Goal: Task Accomplishment & Management: Complete application form

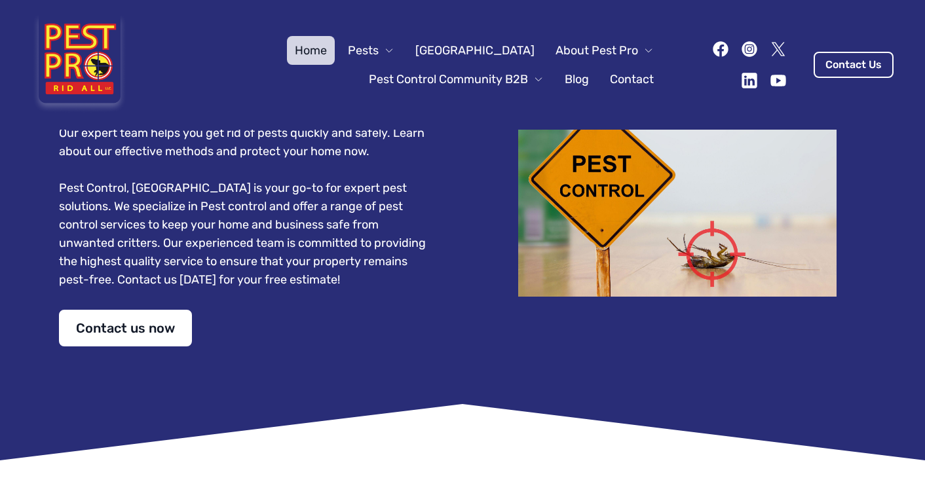
scroll to position [212, 0]
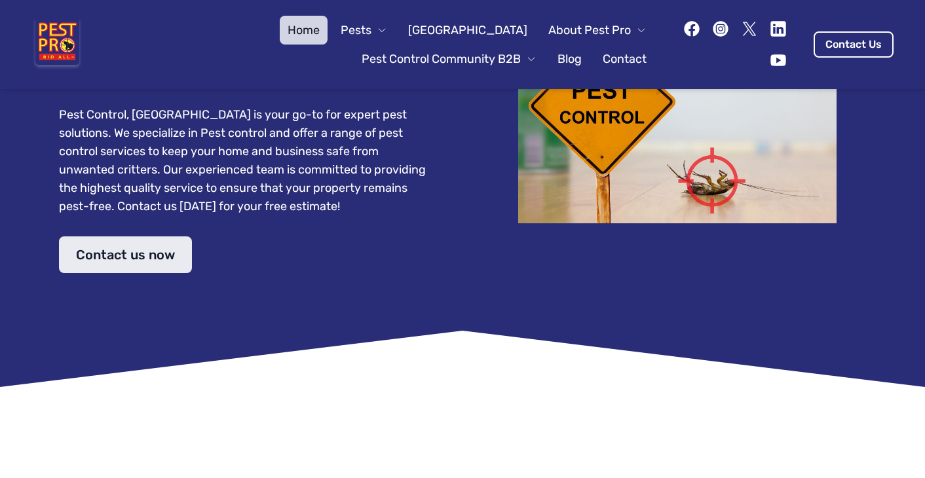
click at [153, 236] on link "Contact us now" at bounding box center [125, 254] width 133 height 37
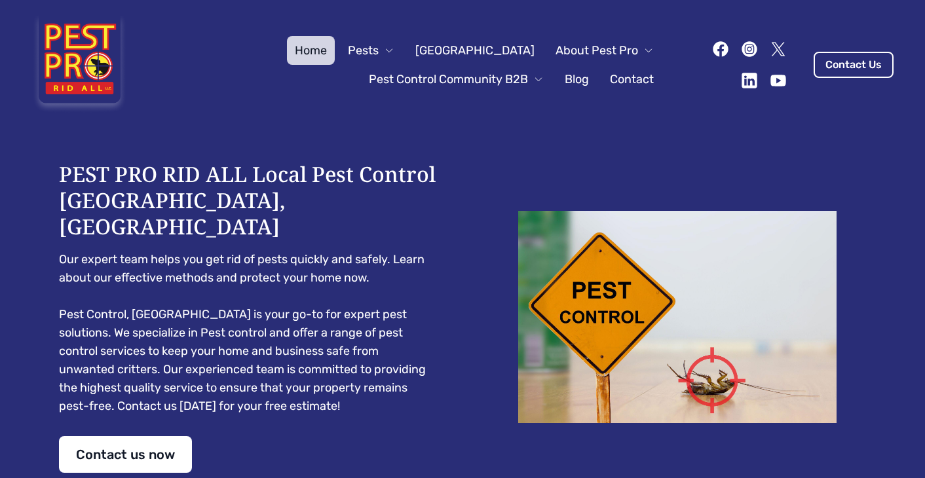
scroll to position [57, 0]
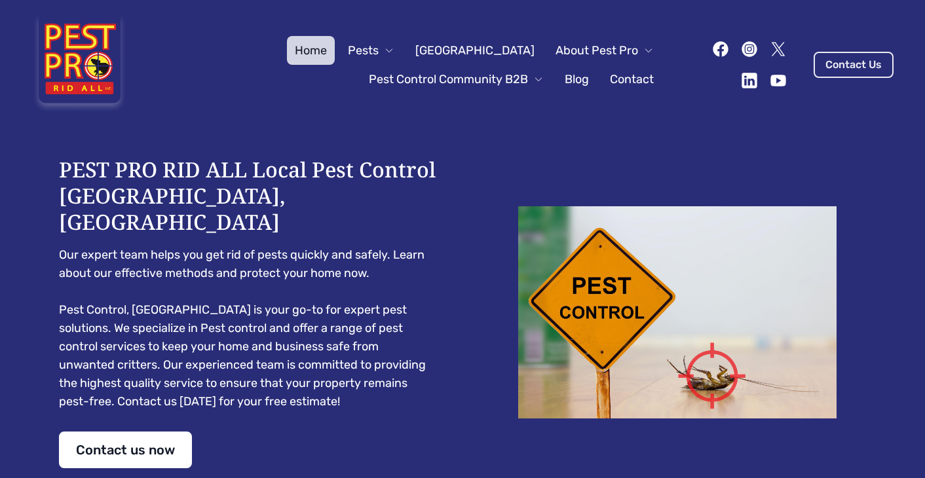
click at [867, 64] on link "Contact Us" at bounding box center [854, 65] width 80 height 26
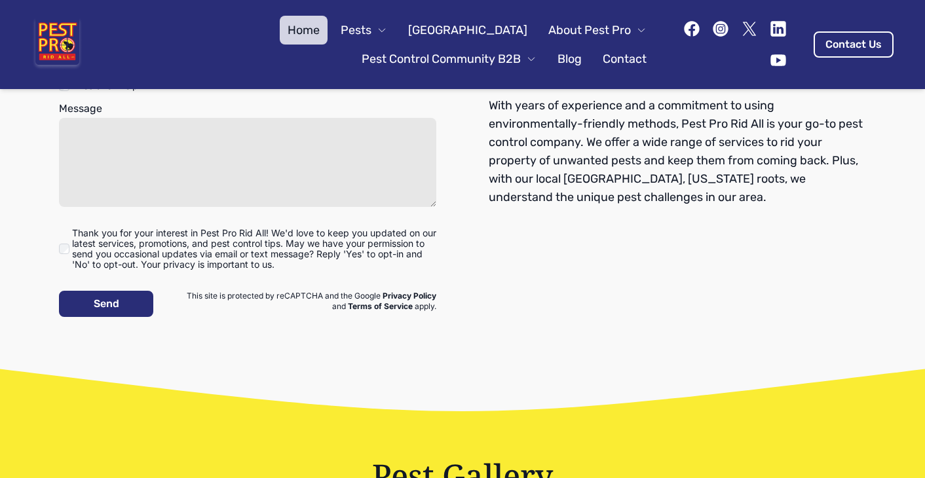
scroll to position [1726, 0]
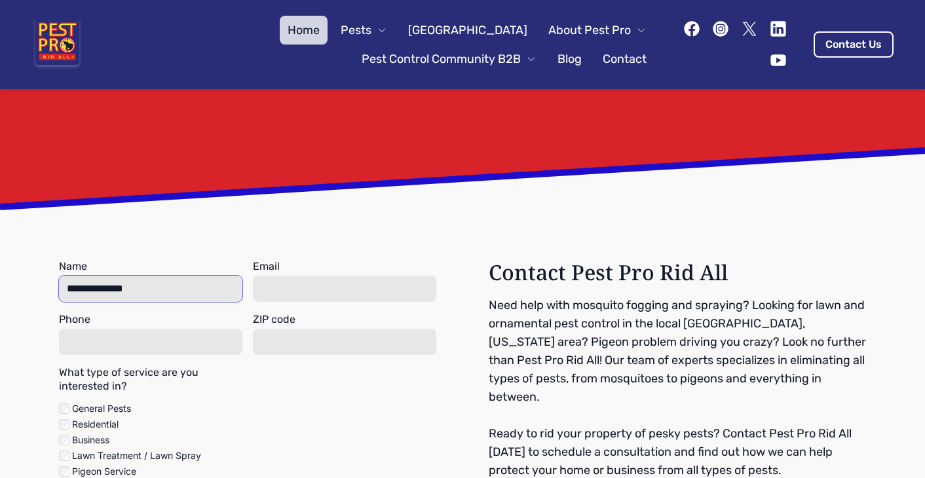
type input "**********"
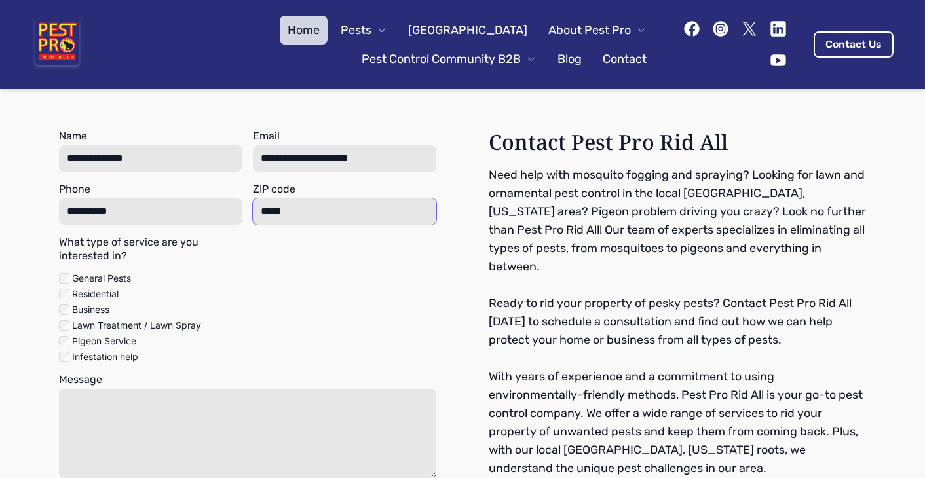
scroll to position [1857, 0]
type input "*****"
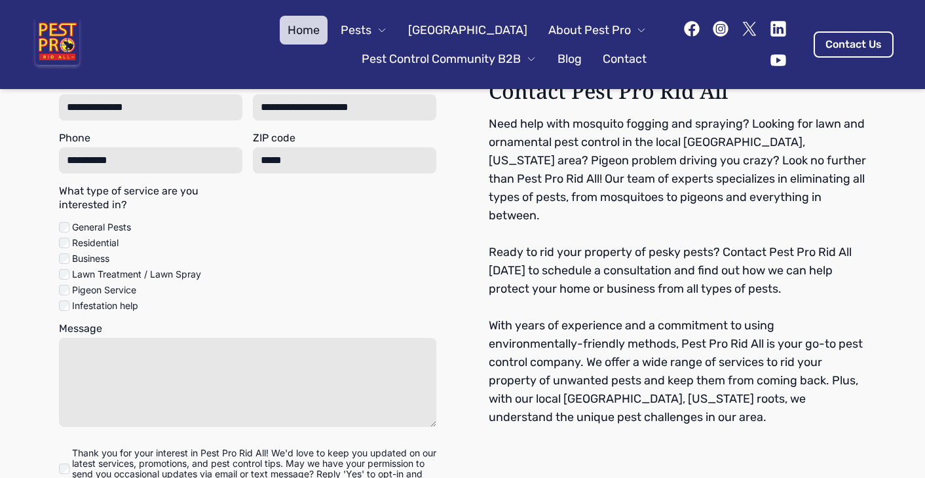
scroll to position [1910, 0]
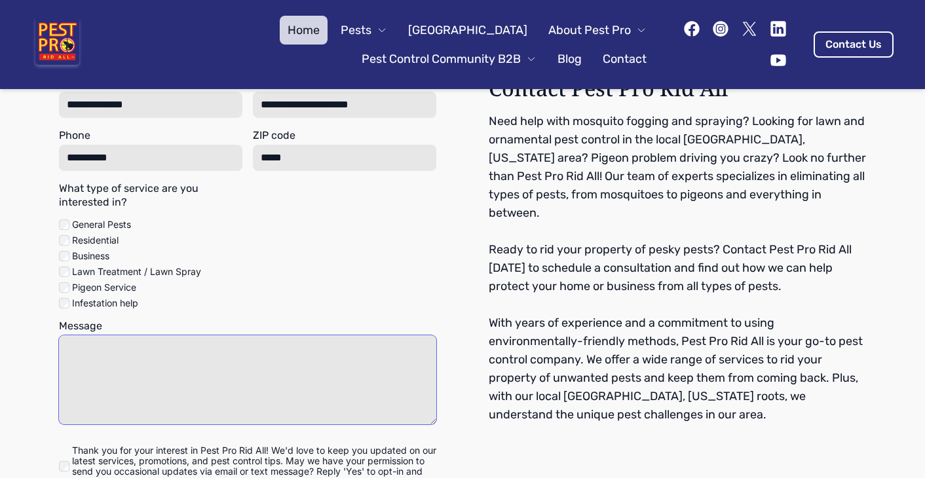
click at [149, 335] on textarea at bounding box center [247, 379] width 377 height 89
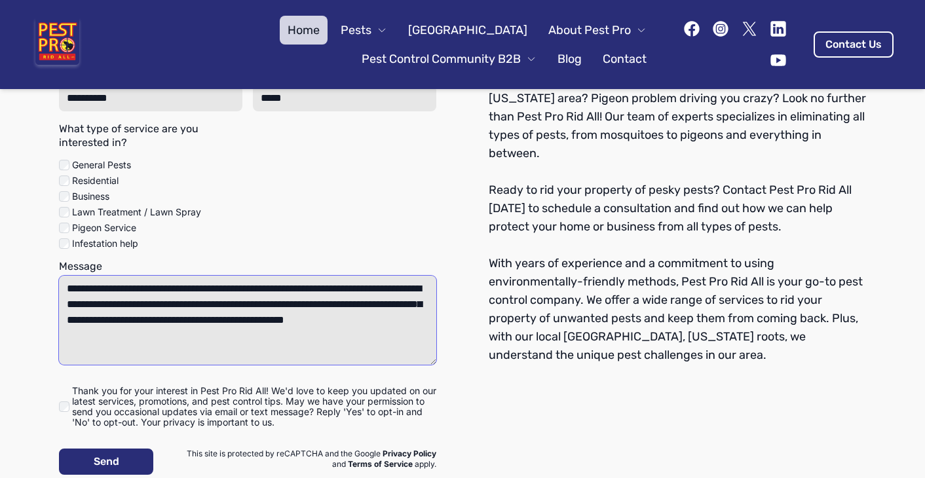
scroll to position [1973, 0]
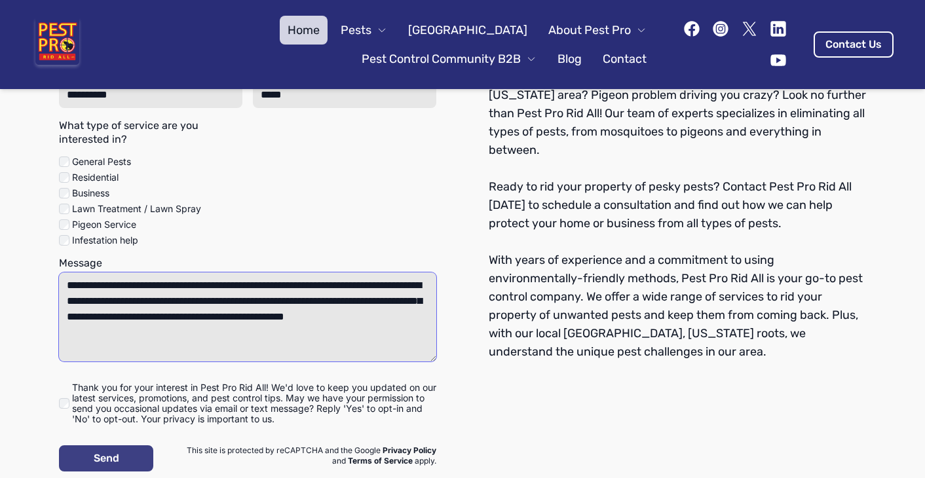
type textarea "**********"
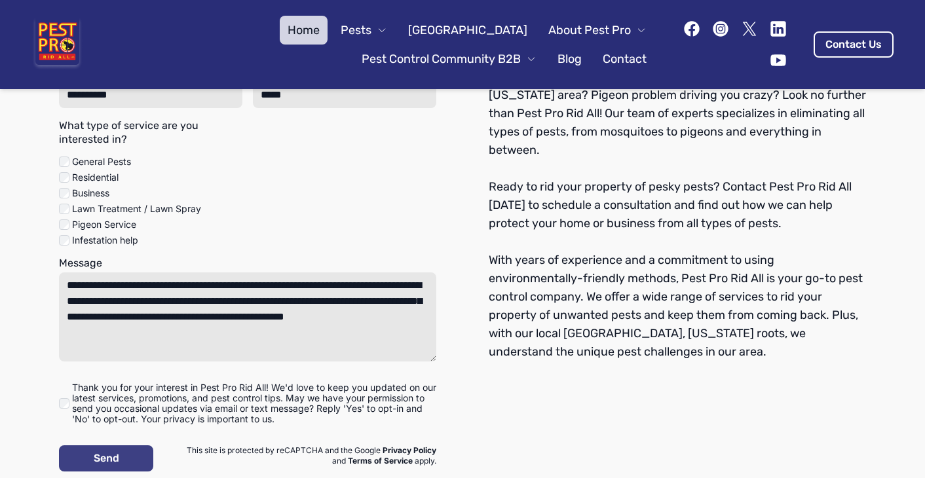
click at [122, 445] on button "Send" at bounding box center [106, 458] width 94 height 26
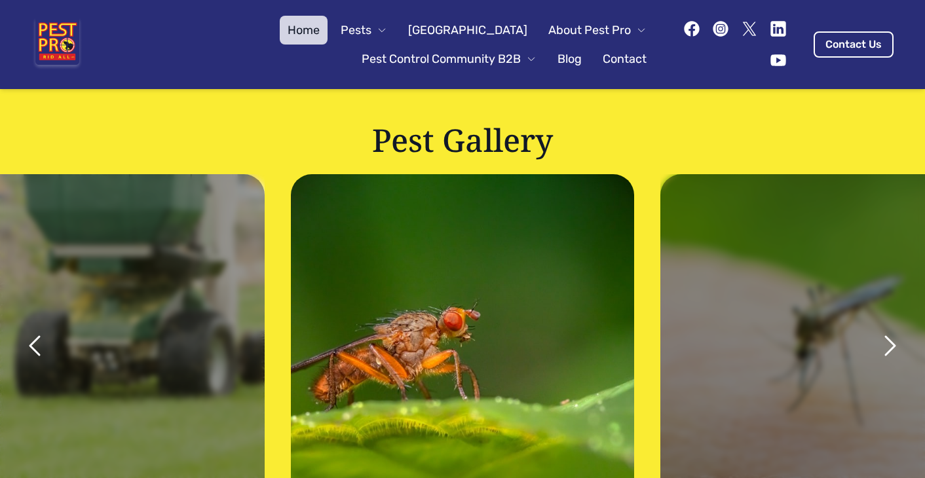
scroll to position [2242, 0]
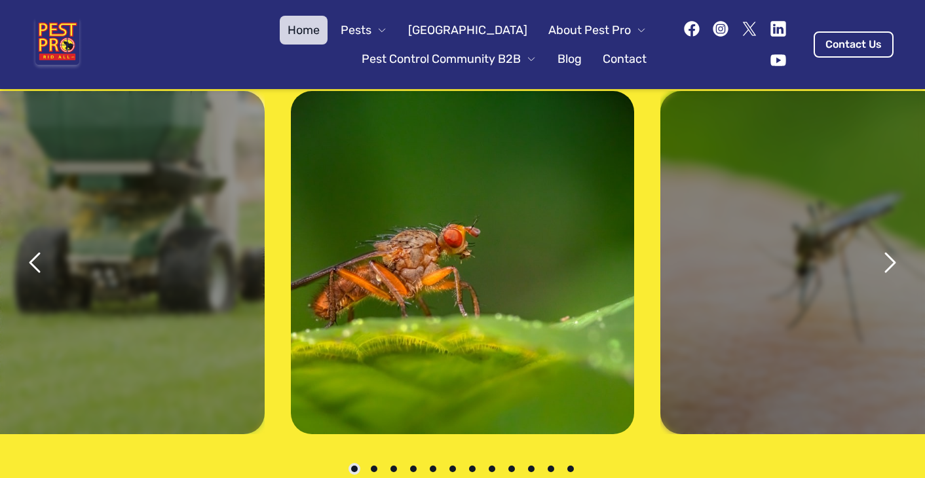
click at [894, 254] on icon "next" at bounding box center [890, 263] width 9 height 18
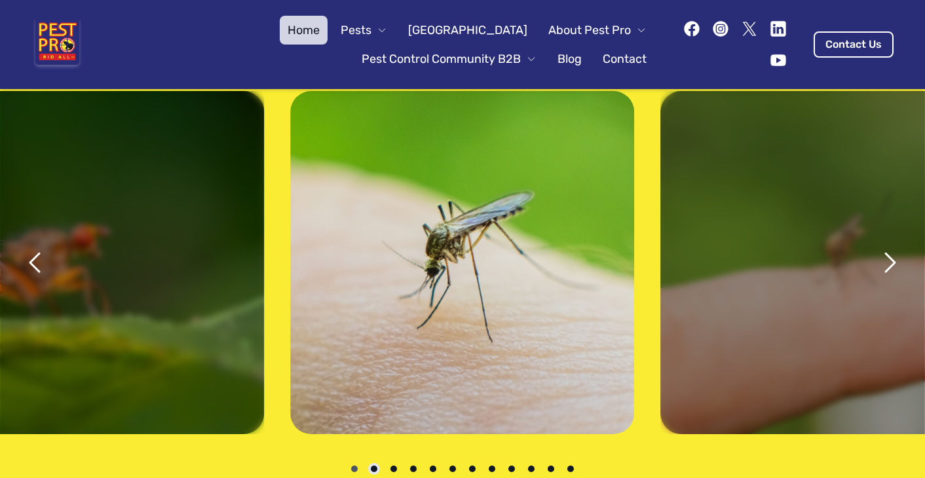
click at [891, 247] on icon "next" at bounding box center [889, 262] width 31 height 31
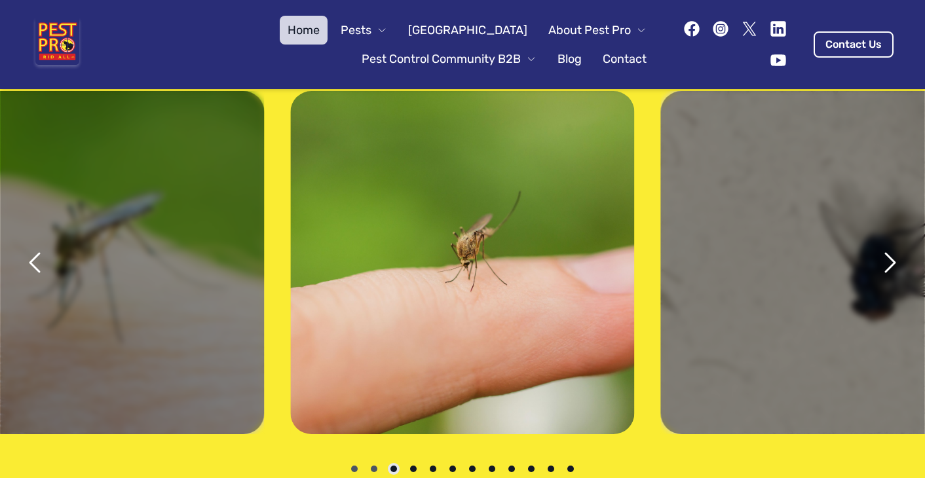
click at [891, 247] on icon "next" at bounding box center [889, 262] width 31 height 31
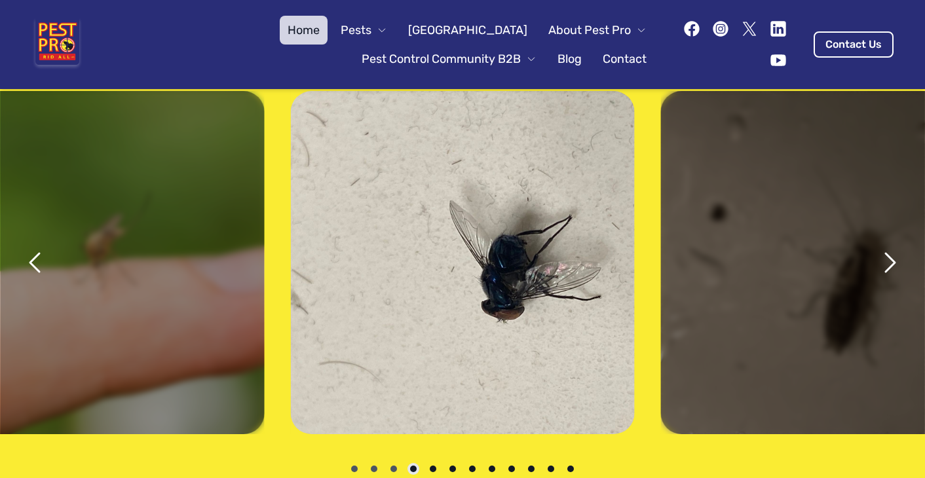
click at [891, 247] on icon "next" at bounding box center [889, 262] width 31 height 31
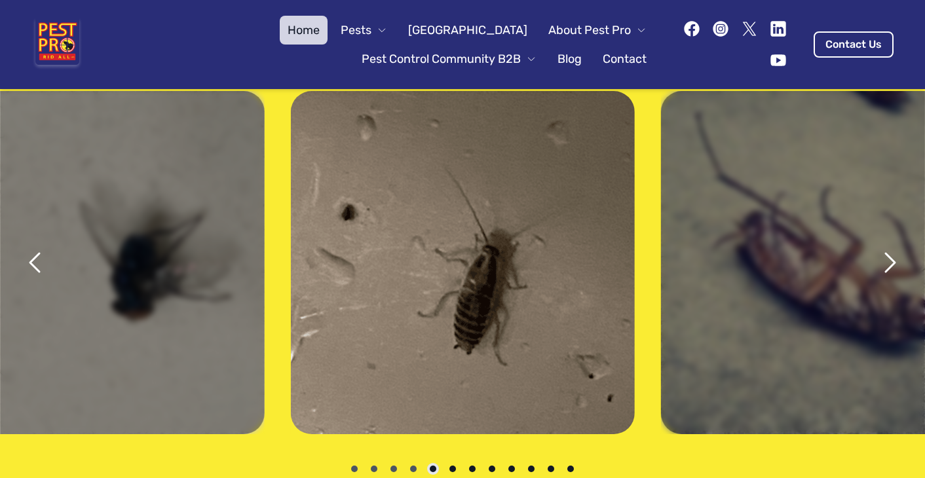
click at [891, 247] on icon "next" at bounding box center [889, 262] width 31 height 31
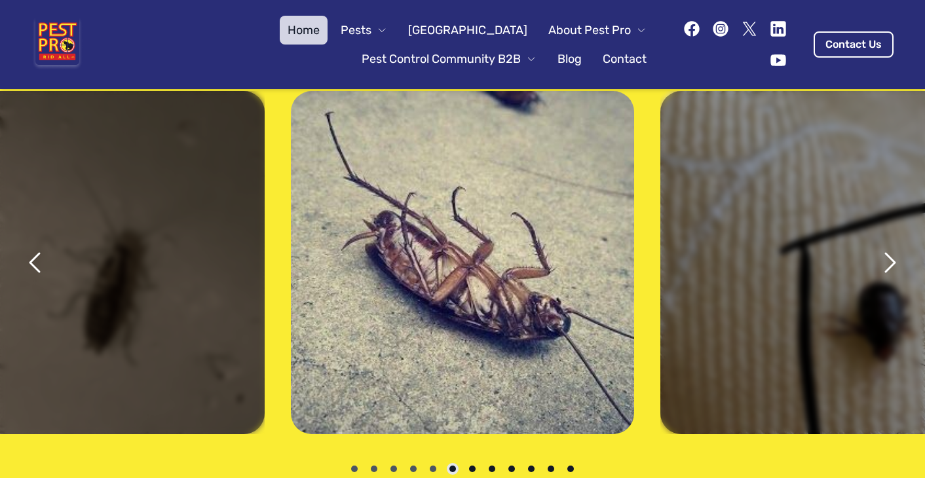
click at [891, 247] on icon "next" at bounding box center [889, 262] width 31 height 31
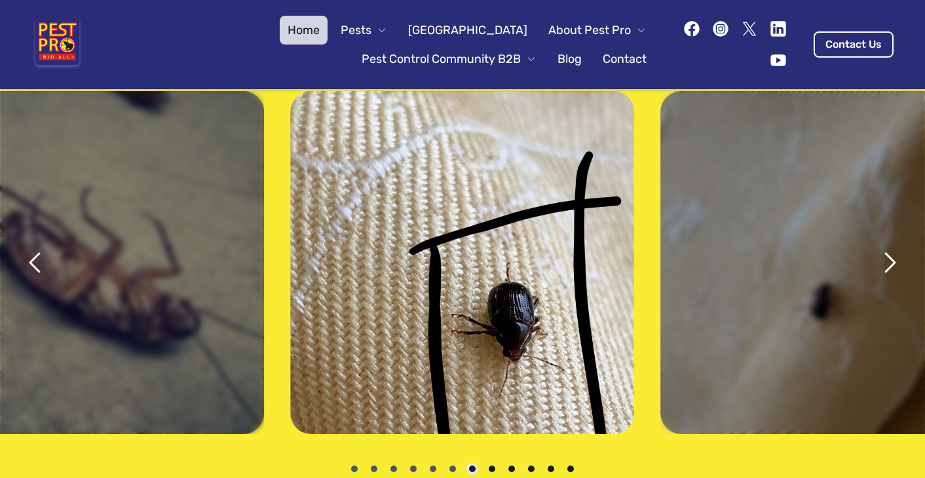
click at [891, 247] on icon "next" at bounding box center [889, 262] width 31 height 31
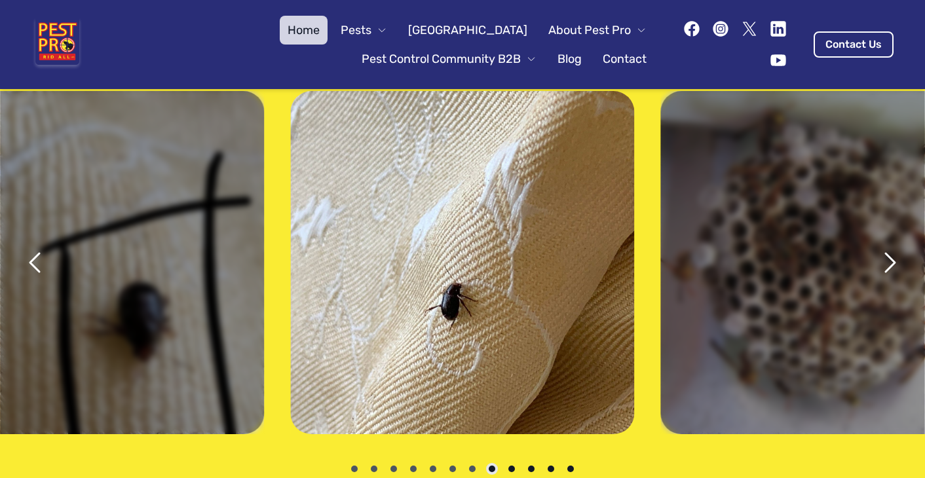
click at [891, 247] on icon "next" at bounding box center [889, 262] width 31 height 31
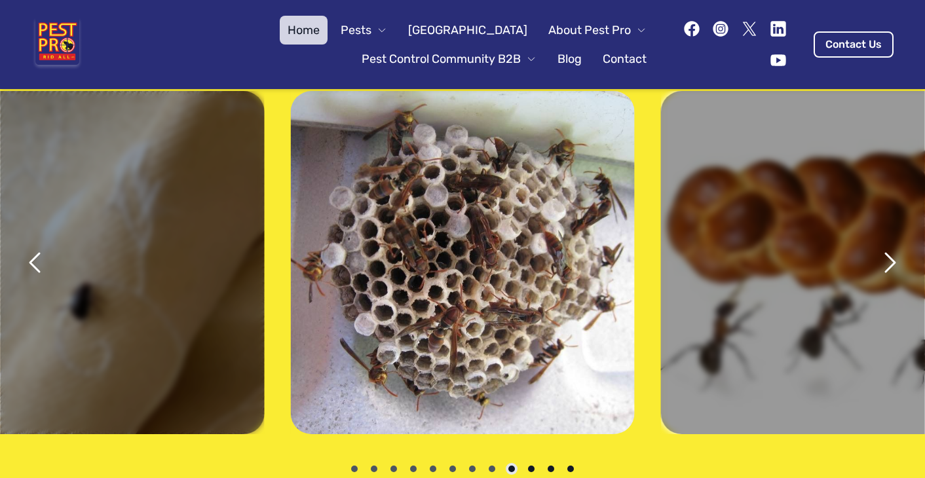
click at [891, 247] on icon "next" at bounding box center [889, 262] width 31 height 31
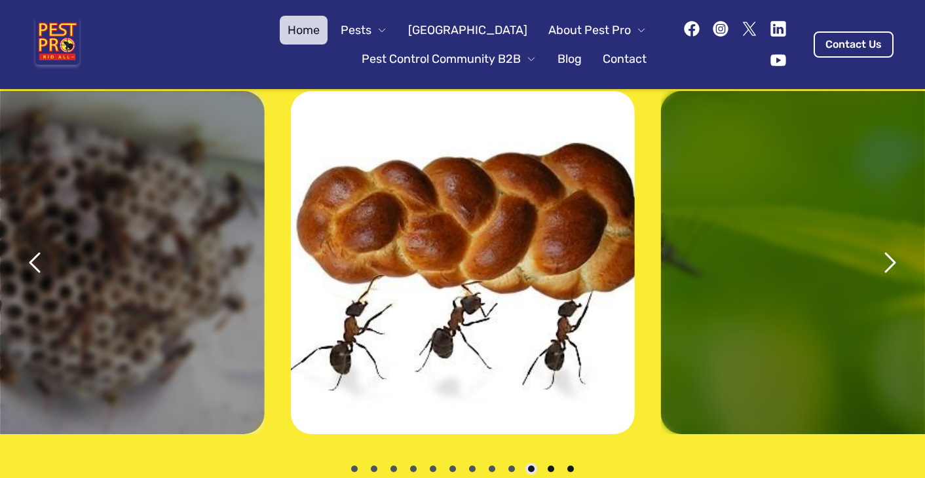
click at [891, 247] on icon "next" at bounding box center [889, 262] width 31 height 31
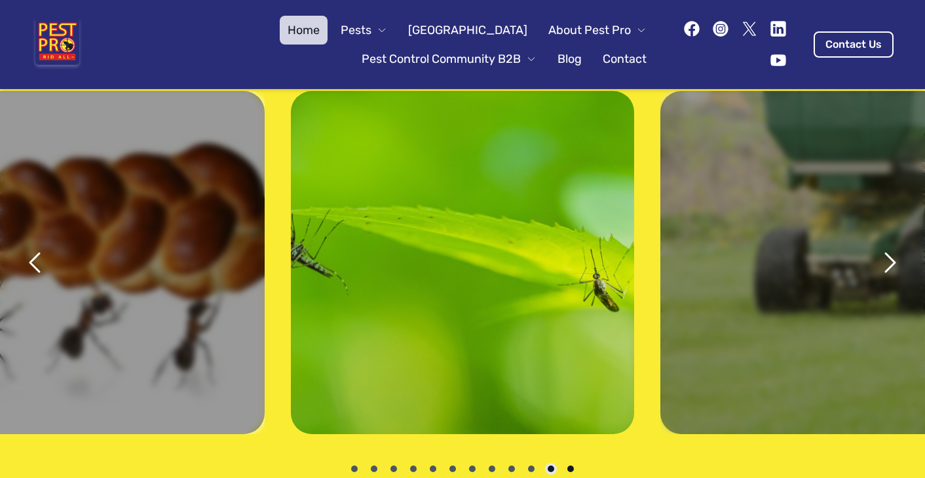
click at [891, 247] on icon "next" at bounding box center [889, 262] width 31 height 31
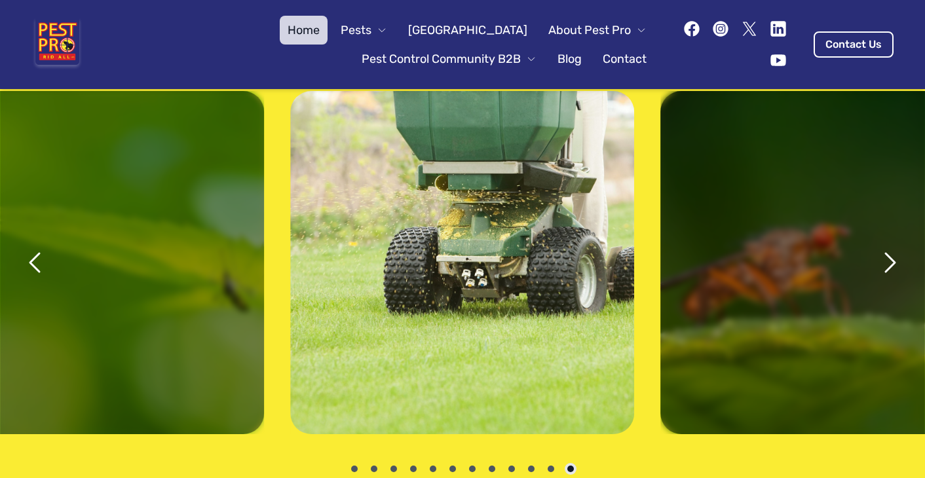
click at [891, 247] on icon "next" at bounding box center [889, 262] width 31 height 31
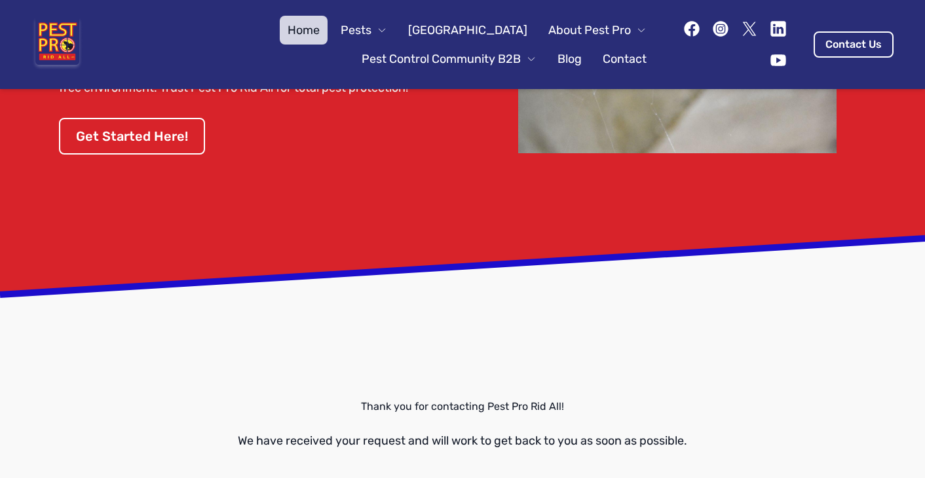
scroll to position [1213, 0]
